Goal: Information Seeking & Learning: Compare options

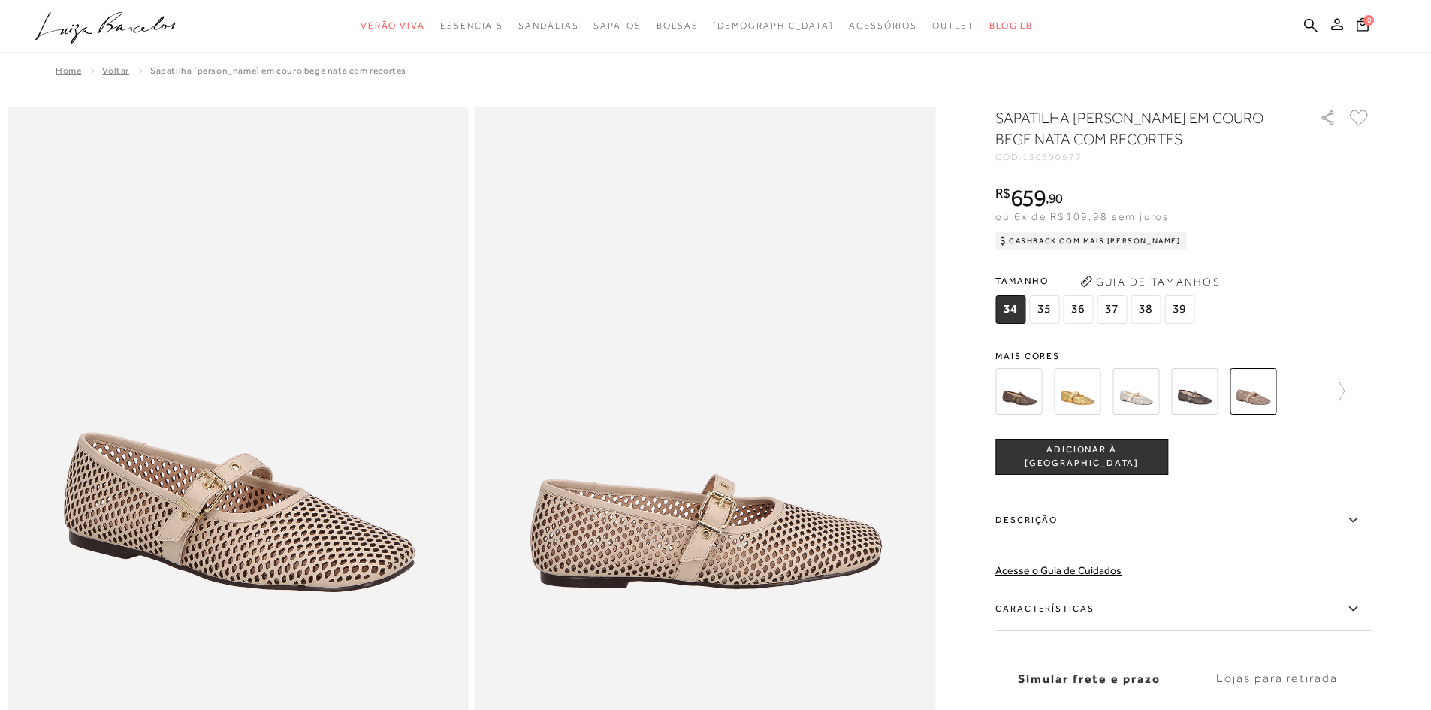
click at [1213, 405] on img at bounding box center [1194, 391] width 47 height 47
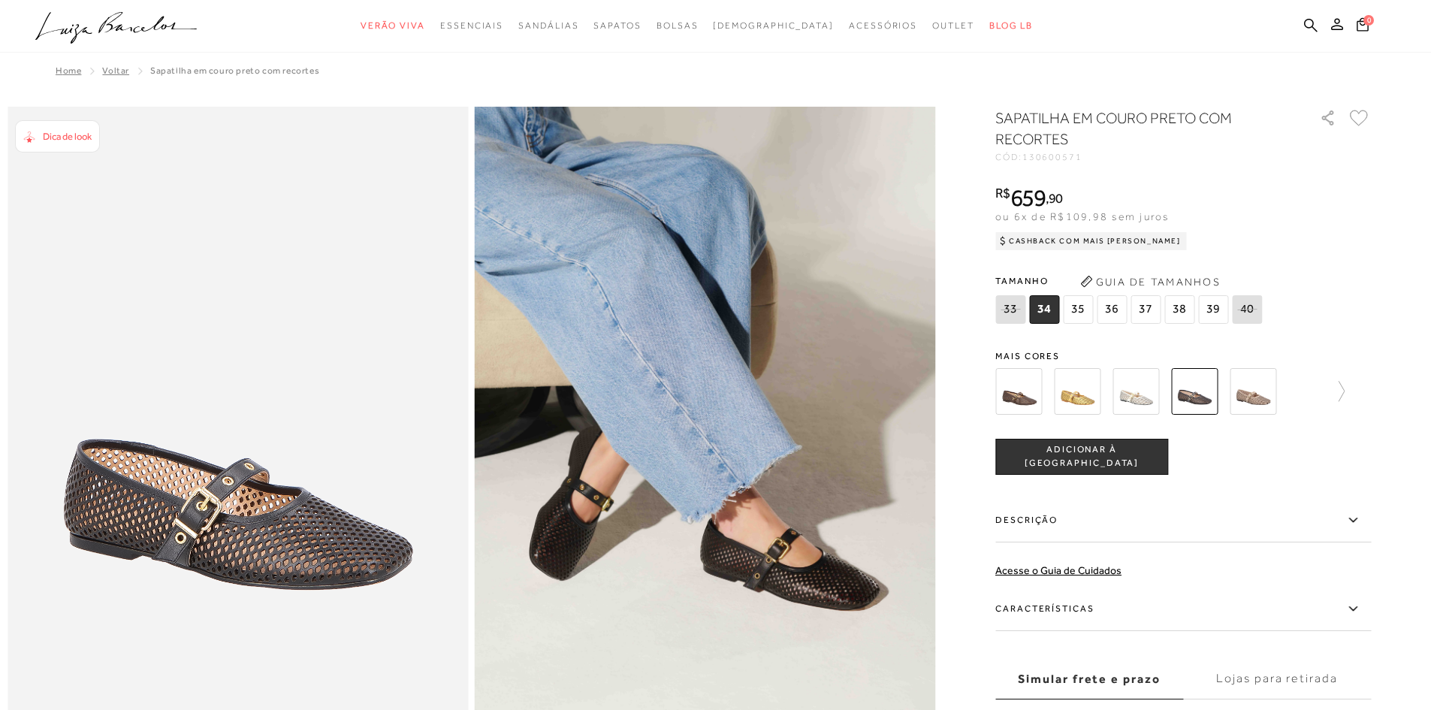
click at [1149, 406] on img at bounding box center [1135, 391] width 47 height 47
